Goal: Find specific page/section: Find specific page/section

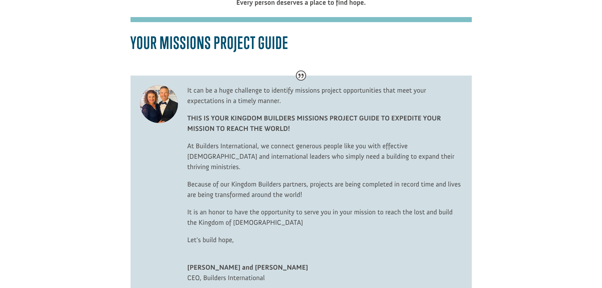
scroll to position [126, 0]
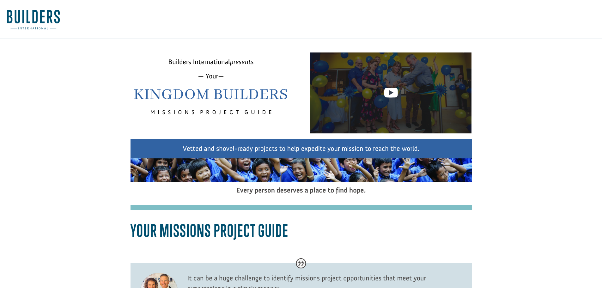
click at [388, 101] on link at bounding box center [391, 95] width 14 height 18
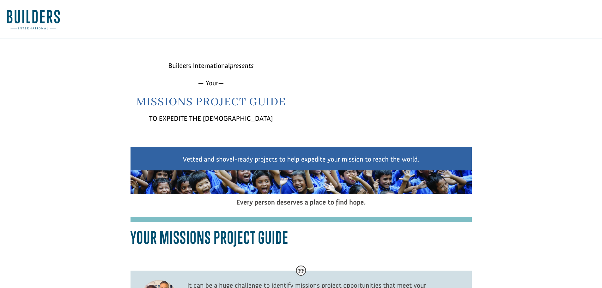
click at [395, 112] on link at bounding box center [390, 103] width 13 height 18
